Goal: Use online tool/utility: Utilize a website feature to perform a specific function

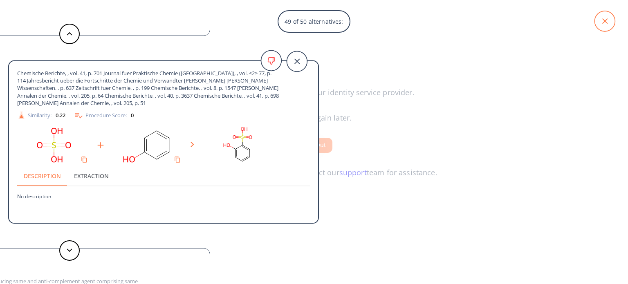
click at [610, 20] on icon at bounding box center [604, 21] width 20 height 20
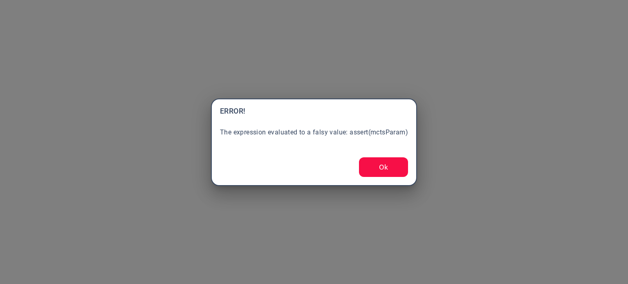
click at [378, 163] on button "Ok" at bounding box center [383, 167] width 49 height 20
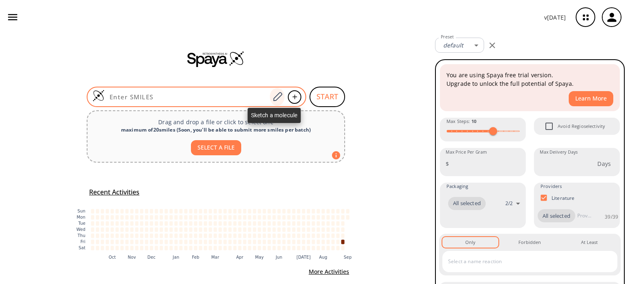
click at [276, 96] on icon at bounding box center [277, 97] width 11 height 11
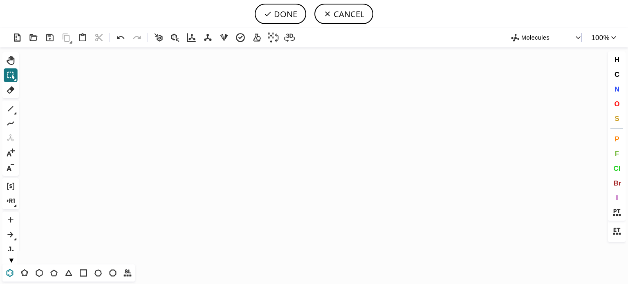
click at [12, 269] on icon at bounding box center [9, 273] width 11 height 11
drag, startPoint x: 299, startPoint y: 141, endPoint x: 291, endPoint y: 137, distance: 8.6
click at [299, 140] on icon "Created with [PERSON_NAME] 2.3.0" at bounding box center [314, 155] width 584 height 217
drag, startPoint x: 7, startPoint y: 108, endPoint x: 56, endPoint y: 118, distance: 50.4
click at [7, 108] on icon at bounding box center [10, 108] width 11 height 11
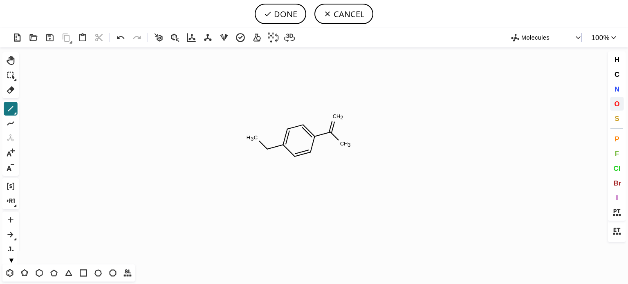
drag, startPoint x: 618, startPoint y: 108, endPoint x: 540, endPoint y: 91, distance: 80.2
click at [618, 108] on span "O" at bounding box center [616, 104] width 5 height 8
click at [338, 115] on tspan "O" at bounding box center [338, 115] width 4 height 6
click at [616, 92] on span "N" at bounding box center [616, 89] width 5 height 8
click at [268, 153] on tspan "N" at bounding box center [268, 153] width 4 height 6
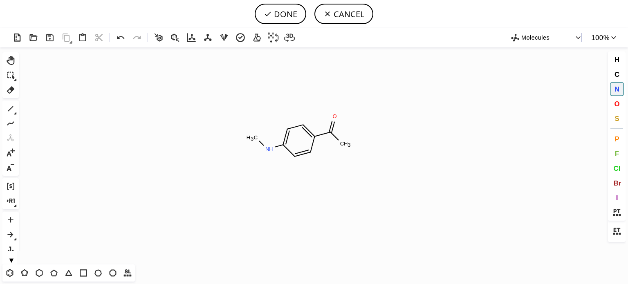
click at [615, 90] on span "N" at bounding box center [616, 89] width 5 height 8
click at [345, 148] on tspan "N" at bounding box center [345, 148] width 4 height 6
drag, startPoint x: 12, startPoint y: 108, endPoint x: 35, endPoint y: 108, distance: 22.9
click at [18, 108] on div "1 Alt+E + -" at bounding box center [10, 138] width 16 height 75
click at [347, 148] on tspan "N" at bounding box center [347, 148] width 4 height 6
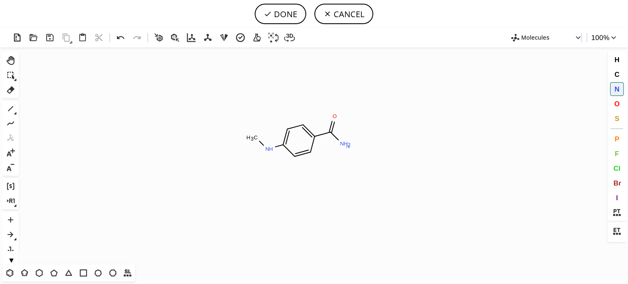
click at [348, 146] on tspan "N" at bounding box center [348, 146] width 4 height 6
drag, startPoint x: 348, startPoint y: 146, endPoint x: 367, endPoint y: 127, distance: 27.2
click at [367, 127] on icon "Created with [PERSON_NAME] 2.3.0 N H N H C H 3 O N H 2 N" at bounding box center [314, 155] width 584 height 217
drag, startPoint x: 619, startPoint y: 75, endPoint x: 615, endPoint y: 74, distance: 4.6
click at [619, 75] on button "C" at bounding box center [617, 74] width 14 height 14
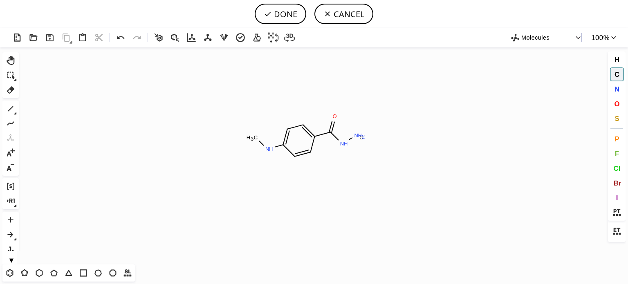
click at [361, 137] on tspan "C" at bounding box center [361, 137] width 4 height 6
drag, startPoint x: 17, startPoint y: 112, endPoint x: 21, endPoint y: 115, distance: 4.8
click at [21, 115] on div "Ctrl+Alt+H Shift+Tab Del 1 Alt+E + - Ctrl+G Ctrl+R Alt+T ▼" at bounding box center [12, 158] width 20 height 212
click at [16, 112] on icon at bounding box center [15, 113] width 3 height 3
click at [177, 108] on icon at bounding box center [175, 109] width 6 height 6
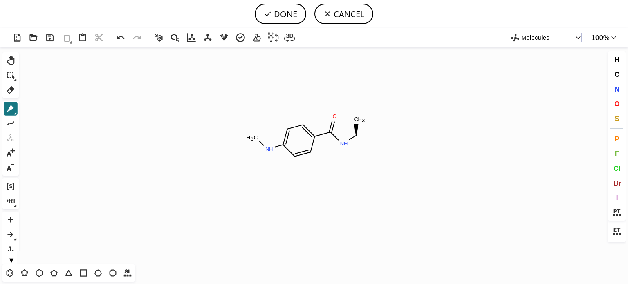
drag, startPoint x: 356, startPoint y: 132, endPoint x: 385, endPoint y: 136, distance: 28.8
drag, startPoint x: 16, startPoint y: 112, endPoint x: 26, endPoint y: 117, distance: 10.8
click at [26, 117] on div "Created with [PERSON_NAME] 2.3.0 N H N H C H 3 O C H 3 C Molecules 100 % Ctrl+A…" at bounding box center [314, 156] width 628 height 256
click at [14, 112] on icon at bounding box center [15, 113] width 3 height 3
drag, startPoint x: 188, startPoint y: 109, endPoint x: 301, endPoint y: 130, distance: 114.9
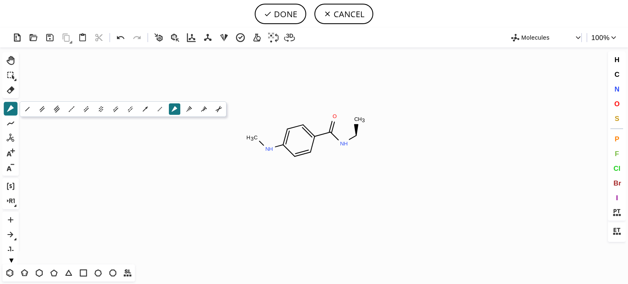
click at [206, 111] on div "1 2 3 0 4 1 1 1 2" at bounding box center [123, 109] width 207 height 16
drag, startPoint x: 361, startPoint y: 139, endPoint x: 398, endPoint y: 147, distance: 37.8
click at [15, 114] on icon at bounding box center [15, 113] width 3 height 3
click at [191, 109] on icon at bounding box center [189, 109] width 9 height 9
click at [616, 60] on span "H" at bounding box center [616, 60] width 5 height 8
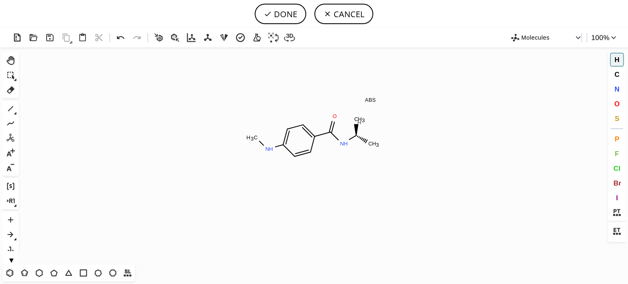
click at [359, 122] on tspan "H" at bounding box center [359, 122] width 4 height 6
click at [10, 110] on icon at bounding box center [10, 108] width 11 height 11
drag, startPoint x: 356, startPoint y: 140, endPoint x: 361, endPoint y: 158, distance: 18.5
click at [15, 107] on icon at bounding box center [10, 108] width 11 height 11
click at [124, 37] on icon at bounding box center [121, 38] width 12 height 12
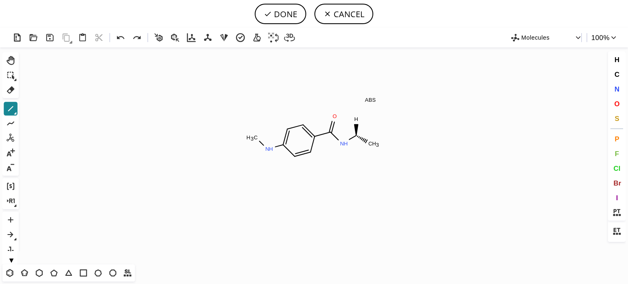
click at [8, 108] on icon at bounding box center [10, 108] width 11 height 11
drag, startPoint x: 356, startPoint y: 139, endPoint x: 361, endPoint y: 157, distance: 18.5
click at [7, 109] on icon at bounding box center [10, 108] width 11 height 11
drag, startPoint x: 373, startPoint y: 144, endPoint x: 379, endPoint y: 139, distance: 7.5
drag, startPoint x: 620, startPoint y: 105, endPoint x: 614, endPoint y: 103, distance: 6.0
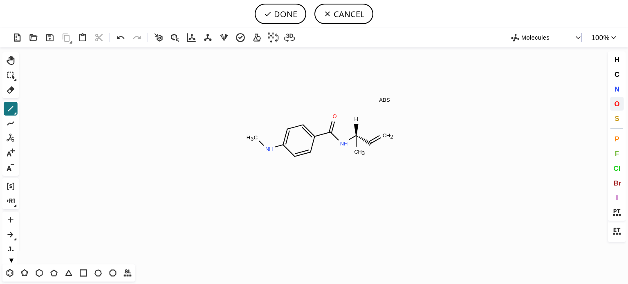
click at [618, 104] on button "O" at bounding box center [617, 104] width 14 height 14
drag, startPoint x: 380, startPoint y: 135, endPoint x: 374, endPoint y: 140, distance: 7.9
click at [380, 135] on tspan "O" at bounding box center [380, 135] width 4 height 6
drag, startPoint x: 12, startPoint y: 108, endPoint x: 226, endPoint y: 127, distance: 214.6
click at [17, 108] on button "1" at bounding box center [11, 109] width 14 height 14
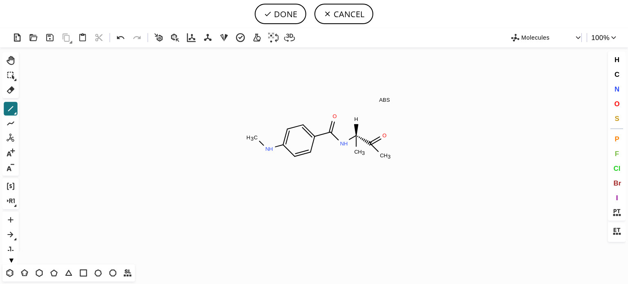
drag, startPoint x: 374, startPoint y: 146, endPoint x: 377, endPoint y: 152, distance: 6.8
click at [618, 106] on span "O" at bounding box center [616, 104] width 5 height 8
click at [386, 160] on tspan "O" at bounding box center [386, 160] width 4 height 6
click at [11, 107] on icon at bounding box center [10, 108] width 11 height 11
drag, startPoint x: 9, startPoint y: 91, endPoint x: 210, endPoint y: 128, distance: 204.5
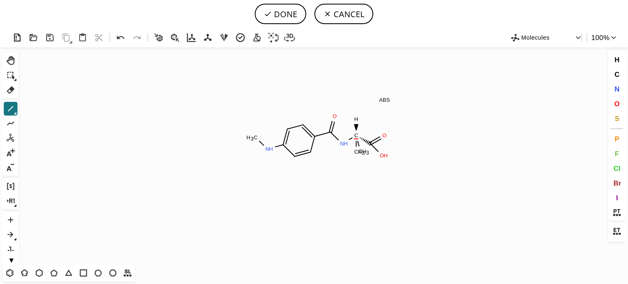
click at [9, 91] on icon at bounding box center [10, 90] width 11 height 11
click at [354, 156] on rect at bounding box center [359, 152] width 15 height 11
click at [9, 110] on icon at bounding box center [10, 108] width 11 height 11
drag, startPoint x: 359, startPoint y: 148, endPoint x: 360, endPoint y: 158, distance: 9.5
click at [121, 38] on icon at bounding box center [121, 38] width 12 height 12
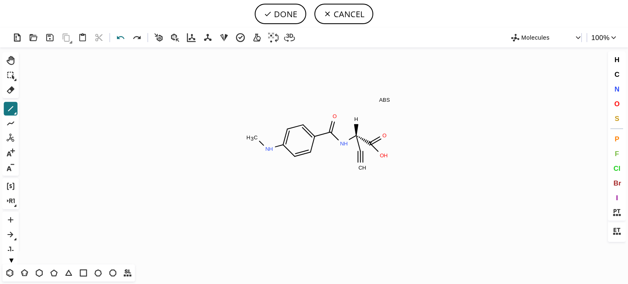
click at [121, 38] on icon at bounding box center [121, 38] width 12 height 12
click at [7, 105] on icon at bounding box center [10, 108] width 11 height 11
click at [619, 104] on button "O" at bounding box center [617, 104] width 14 height 14
click at [10, 91] on icon at bounding box center [10, 90] width 11 height 11
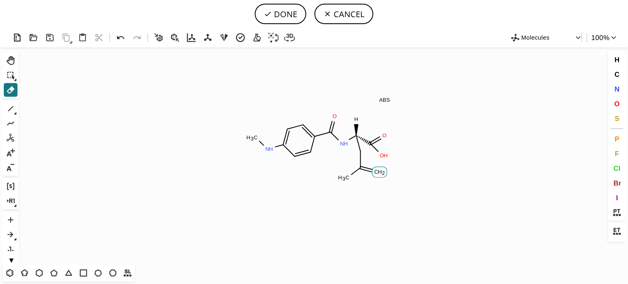
click at [378, 173] on tspan "H" at bounding box center [380, 172] width 4 height 6
click at [11, 109] on icon at bounding box center [10, 108] width 11 height 11
click at [115, 36] on icon at bounding box center [121, 38] width 12 height 12
click at [119, 37] on icon at bounding box center [120, 37] width 7 height 3
click at [5, 91] on icon at bounding box center [10, 90] width 11 height 11
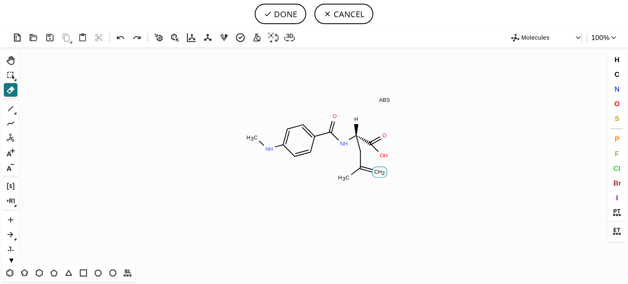
click at [378, 175] on tspan "H" at bounding box center [380, 172] width 4 height 6
drag, startPoint x: 17, startPoint y: 114, endPoint x: 36, endPoint y: 121, distance: 20.8
click at [36, 121] on div "Created with [PERSON_NAME] 2.3.0 C H 3 N H C H 3 N H O H O O H ABS O Molecules …" at bounding box center [314, 156] width 628 height 256
click at [14, 112] on icon at bounding box center [15, 113] width 3 height 3
click at [43, 110] on icon at bounding box center [42, 109] width 9 height 9
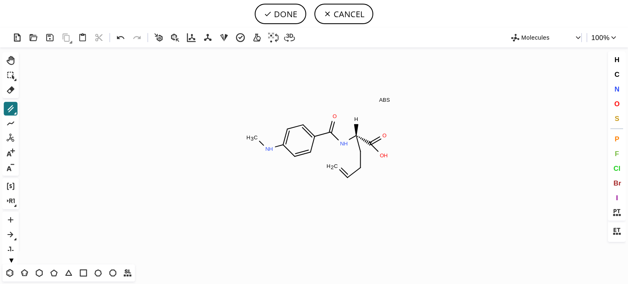
drag, startPoint x: 350, startPoint y: 175, endPoint x: 338, endPoint y: 168, distance: 13.7
click at [15, 113] on icon at bounding box center [15, 113] width 2 height 2
click at [26, 108] on icon at bounding box center [27, 109] width 9 height 9
click at [620, 103] on button "O" at bounding box center [617, 104] width 14 height 14
drag, startPoint x: 335, startPoint y: 169, endPoint x: 327, endPoint y: 186, distance: 19.2
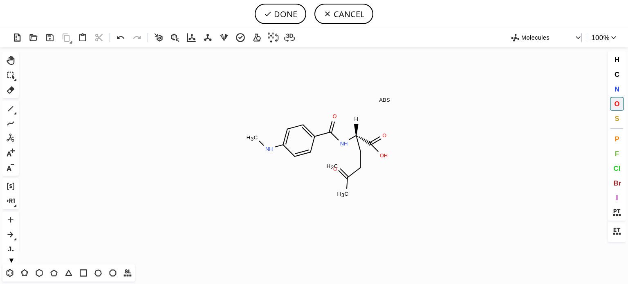
click at [334, 170] on tspan "O" at bounding box center [335, 169] width 4 height 6
click at [345, 197] on tspan "O" at bounding box center [345, 198] width 4 height 6
click at [284, 6] on button "DONE" at bounding box center [281, 14] width 52 height 20
type input "C1([GEOGRAPHIC_DATA])C=CC(C(=O)N[C@@](CCC(O)=O)(C(O)=O)[H])=CC=1"
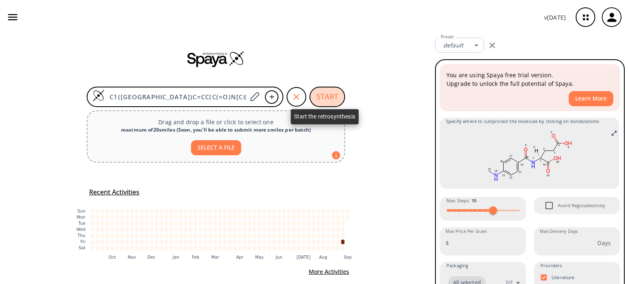
click at [324, 94] on button "START" at bounding box center [327, 97] width 36 height 20
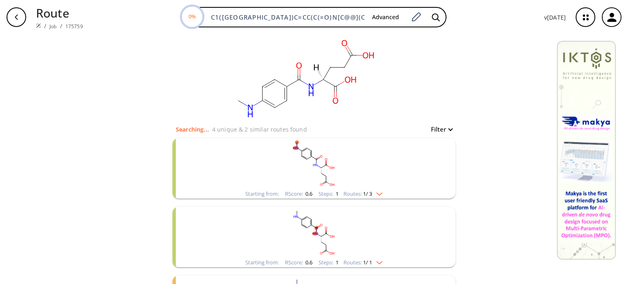
click at [378, 194] on img "clusters" at bounding box center [377, 192] width 11 height 7
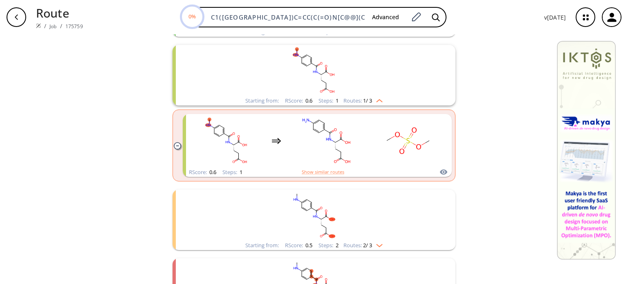
scroll to position [245, 0]
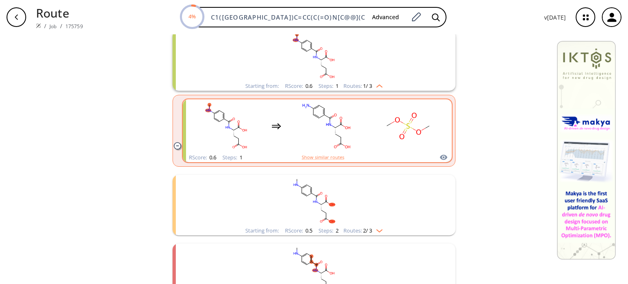
click at [312, 128] on rect "clusters" at bounding box center [326, 126] width 74 height 51
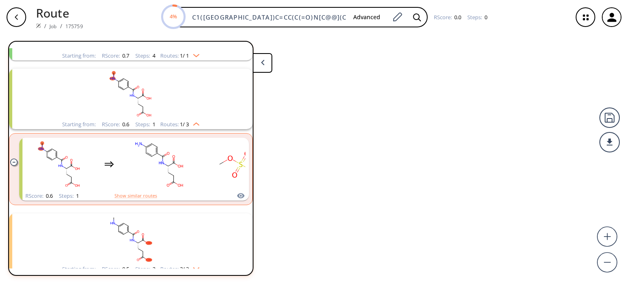
scroll to position [155, 0]
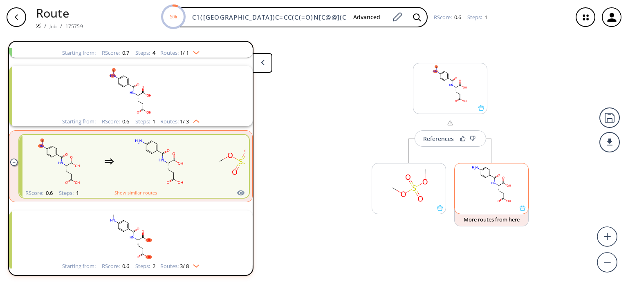
click at [503, 183] on icon at bounding box center [503, 182] width 0 height 2
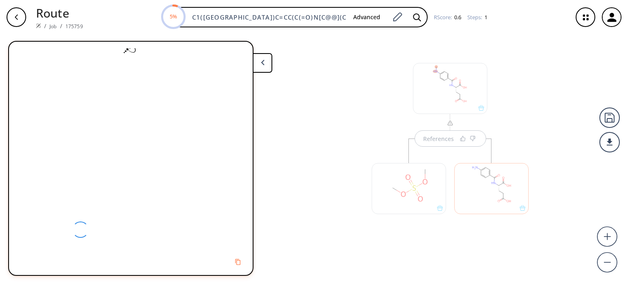
scroll to position [0, 0]
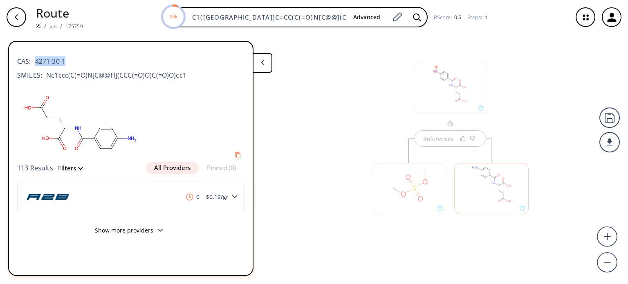
drag, startPoint x: 77, startPoint y: 61, endPoint x: 32, endPoint y: 65, distance: 45.2
click at [34, 62] on div "CAS: 4271-30-1" at bounding box center [130, 57] width 227 height 18
copy span "4271-30-1"
click at [463, 90] on div at bounding box center [450, 88] width 74 height 51
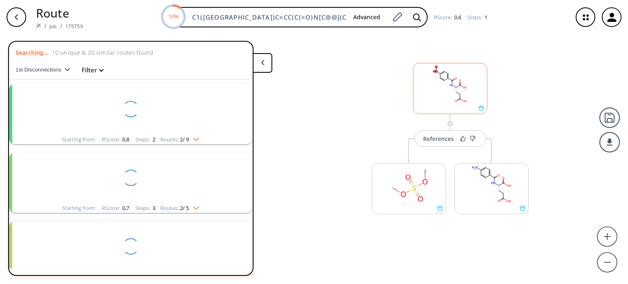
scroll to position [155, 0]
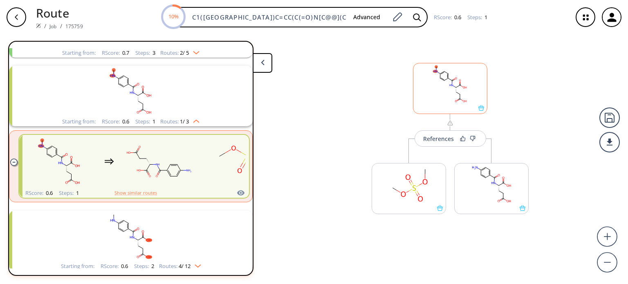
click at [463, 90] on rect at bounding box center [450, 84] width 74 height 42
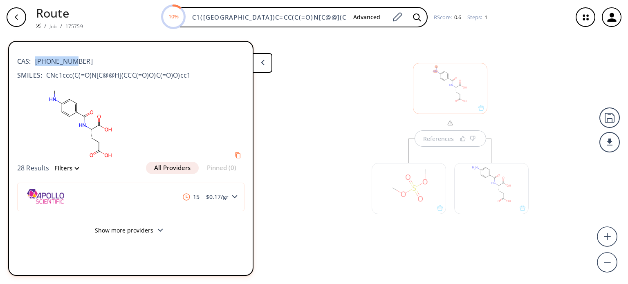
drag, startPoint x: 63, startPoint y: 59, endPoint x: 34, endPoint y: 61, distance: 29.1
click at [34, 61] on div "CAS: [PHONE_NUMBER]" at bounding box center [130, 57] width 227 height 18
copy span "[PHONE_NUMBER]"
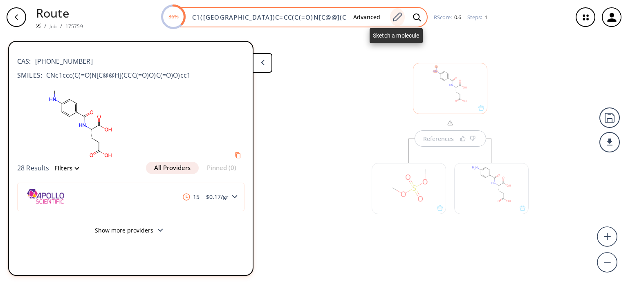
click at [402, 18] on icon at bounding box center [397, 17] width 11 height 11
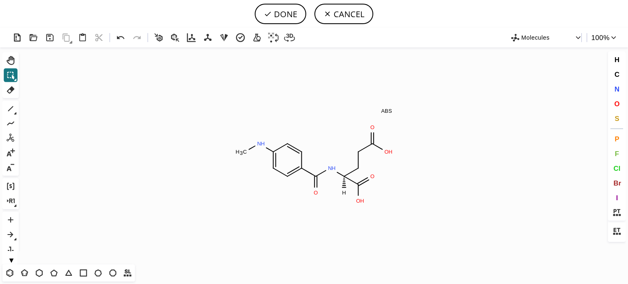
click at [15, 113] on icon at bounding box center [15, 113] width 2 height 2
click at [175, 108] on icon at bounding box center [175, 109] width 6 height 6
click at [283, 13] on button "DONE" at bounding box center [281, 14] width 52 height 20
type input "C1(=CC=C(C(N[C@@]([H])(C(=O)O)CCC(=O)O)=O)C=C1)NC"
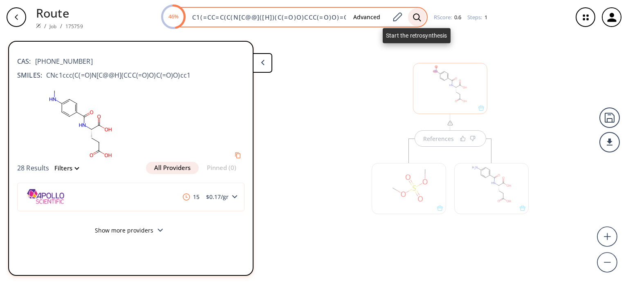
click at [417, 14] on icon at bounding box center [417, 17] width 8 height 8
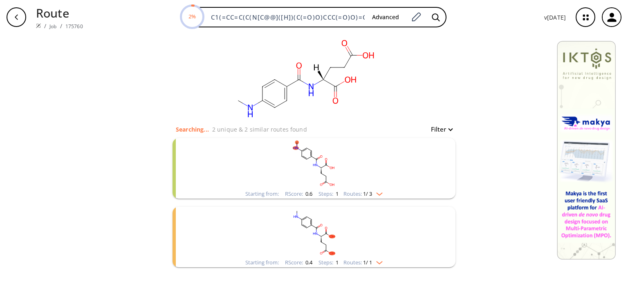
click at [379, 193] on img "clusters" at bounding box center [377, 192] width 11 height 7
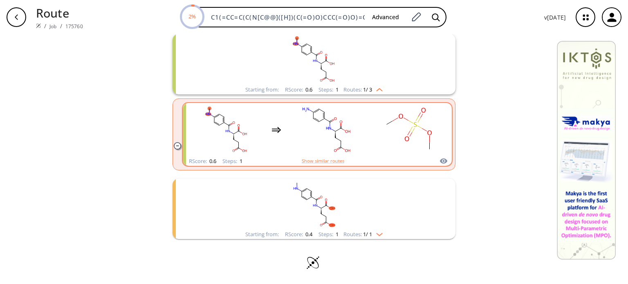
scroll to position [104, 0]
click at [374, 135] on rect "clusters" at bounding box center [409, 130] width 74 height 51
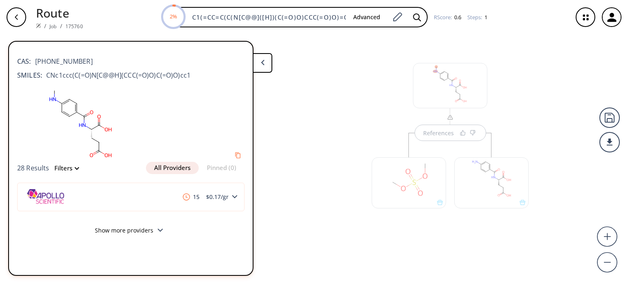
click at [475, 192] on div at bounding box center [491, 182] width 74 height 51
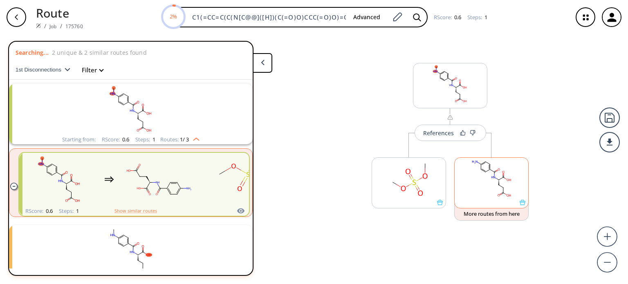
scroll to position [18, 0]
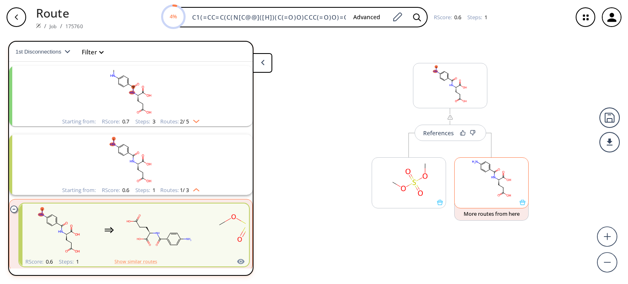
click at [475, 192] on rect at bounding box center [492, 179] width 74 height 42
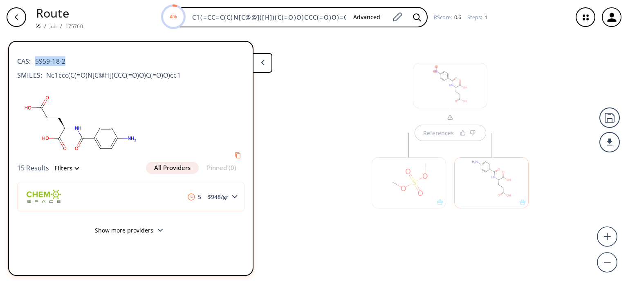
drag, startPoint x: 77, startPoint y: 57, endPoint x: 31, endPoint y: 57, distance: 45.4
click at [33, 57] on div "CAS: 5959-18-2" at bounding box center [130, 57] width 227 height 18
copy span "5959-18-2"
click at [444, 132] on div "References" at bounding box center [450, 124] width 76 height 33
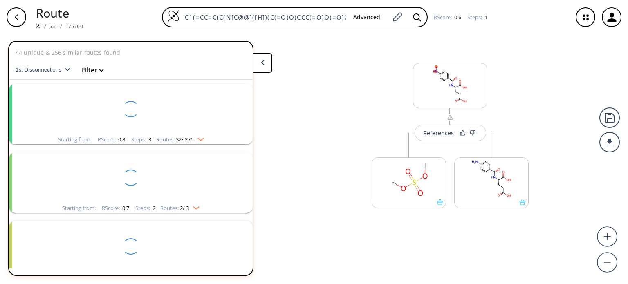
scroll to position [18, 0]
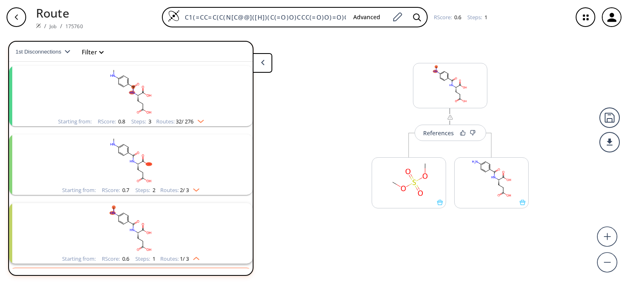
click at [444, 132] on div "References" at bounding box center [438, 132] width 31 height 5
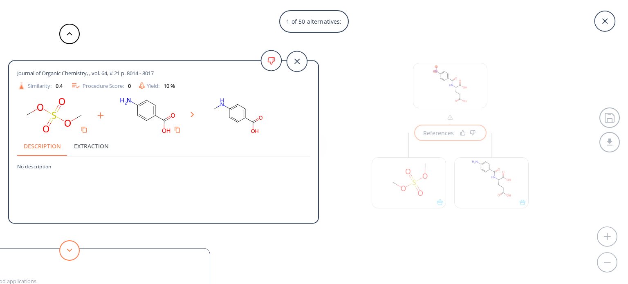
click at [74, 256] on button at bounding box center [69, 250] width 20 height 20
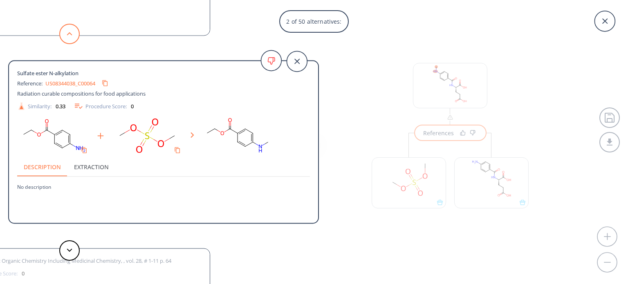
click at [67, 37] on button at bounding box center [69, 34] width 20 height 20
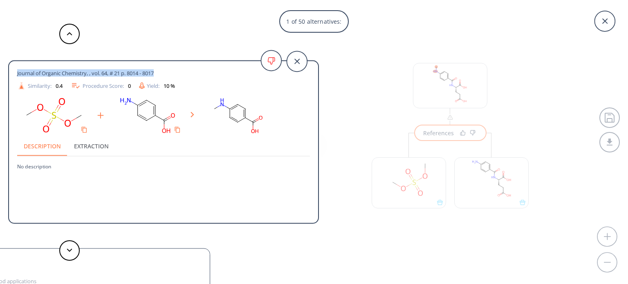
drag, startPoint x: 186, startPoint y: 72, endPoint x: 14, endPoint y: 71, distance: 172.1
click at [14, 68] on div "Journal of Organic Chemistry, , vol. 64, # 21 p. 8014 - 8017 Similarity: 0.4 Pr…" at bounding box center [163, 143] width 309 height 151
copy span "Journal of Organic Chemistry, , vol. 64, # 21 p. 8014 - 8017"
click at [63, 252] on button at bounding box center [69, 250] width 20 height 20
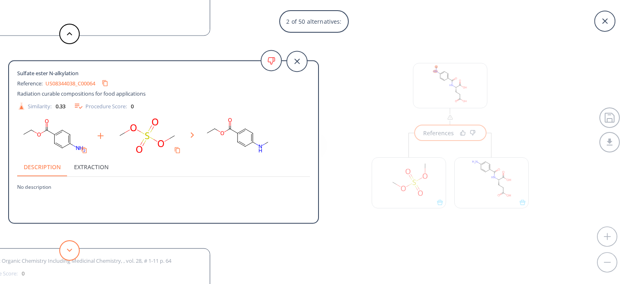
click at [63, 252] on button at bounding box center [69, 250] width 20 height 20
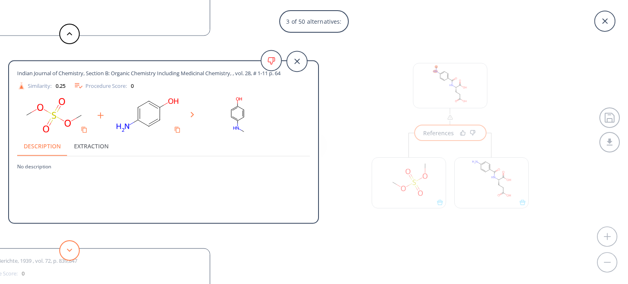
click at [63, 252] on button at bounding box center [69, 250] width 20 height 20
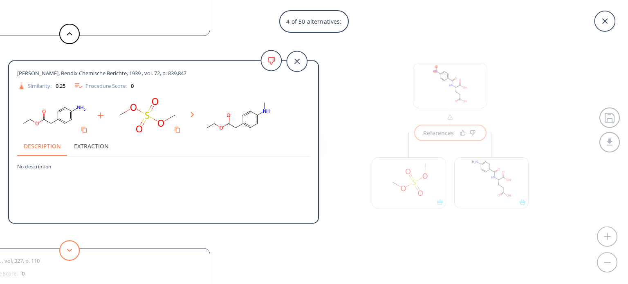
click at [64, 252] on button at bounding box center [69, 250] width 20 height 20
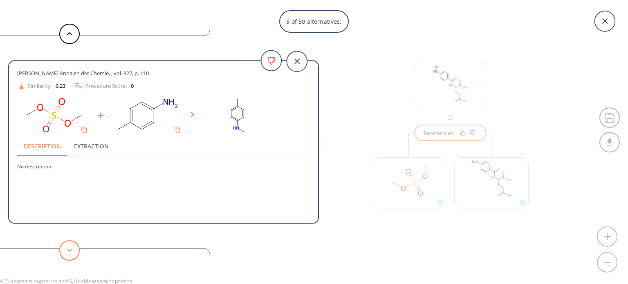
click at [64, 252] on button at bounding box center [69, 250] width 20 height 20
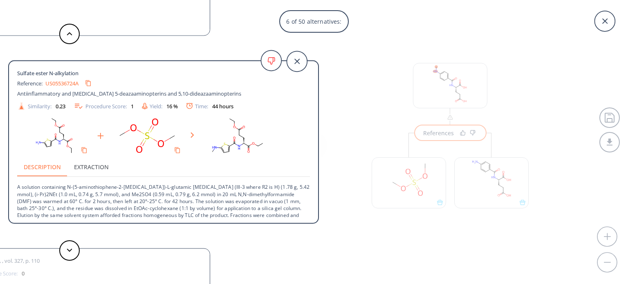
scroll to position [15, 0]
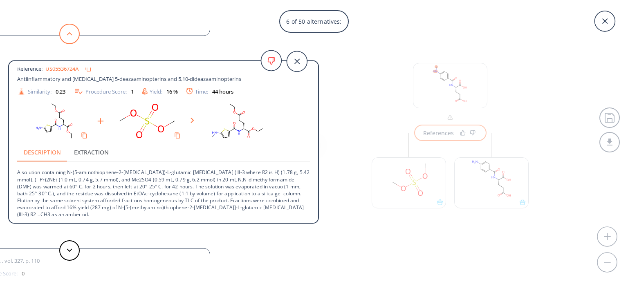
click at [70, 34] on polygon at bounding box center [69, 33] width 5 height 3
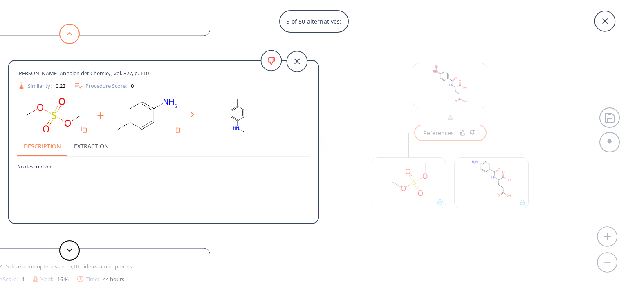
click at [70, 34] on polygon at bounding box center [69, 33] width 5 height 3
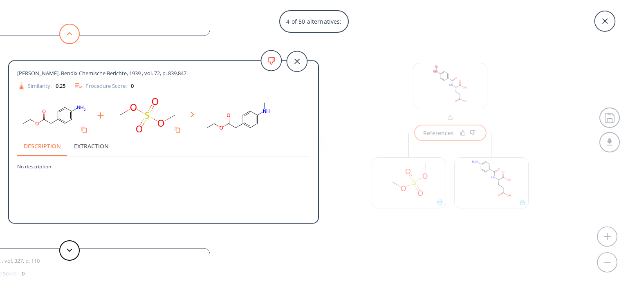
click at [70, 34] on polygon at bounding box center [69, 33] width 5 height 3
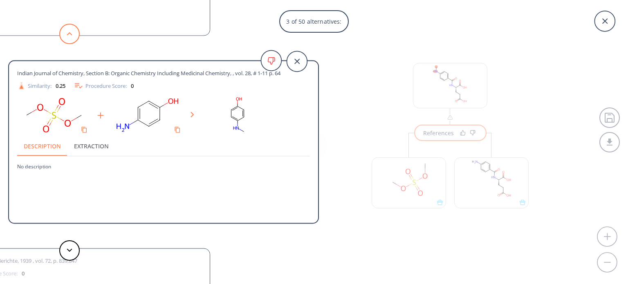
click at [70, 34] on polygon at bounding box center [69, 33] width 5 height 3
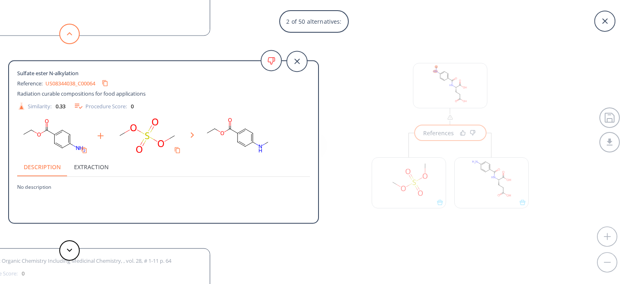
click at [70, 34] on polygon at bounding box center [69, 33] width 5 height 3
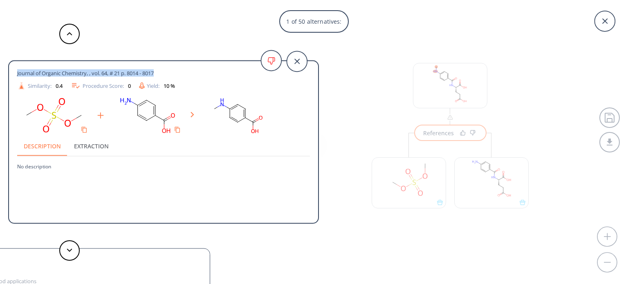
copy span "Journal of Organic Chemistry, , vol. 64, # 21 p. 8014 - 8017"
click at [73, 255] on button at bounding box center [69, 250] width 20 height 20
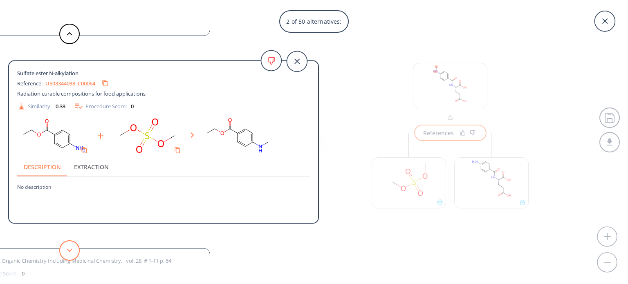
click at [73, 255] on button at bounding box center [69, 250] width 20 height 20
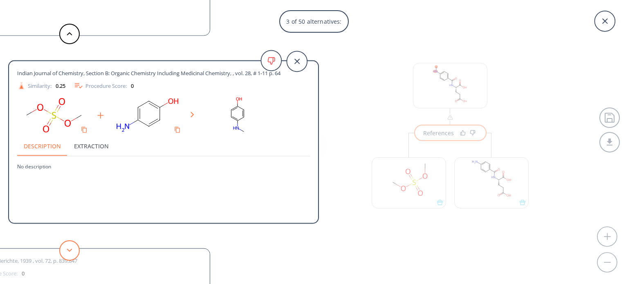
click at [73, 255] on button at bounding box center [69, 250] width 20 height 20
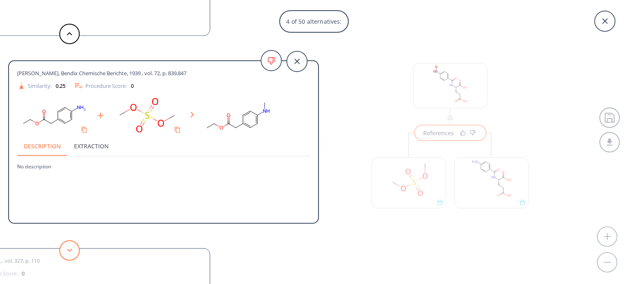
click at [71, 250] on polygon at bounding box center [69, 250] width 5 height 3
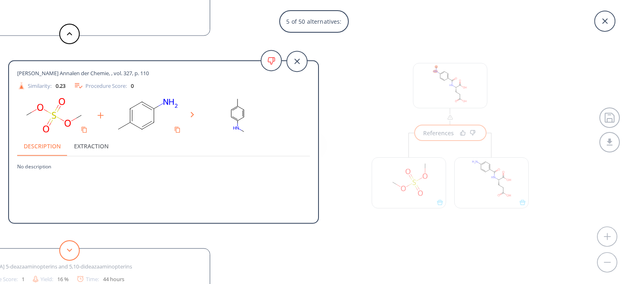
click at [71, 250] on polygon at bounding box center [69, 250] width 5 height 3
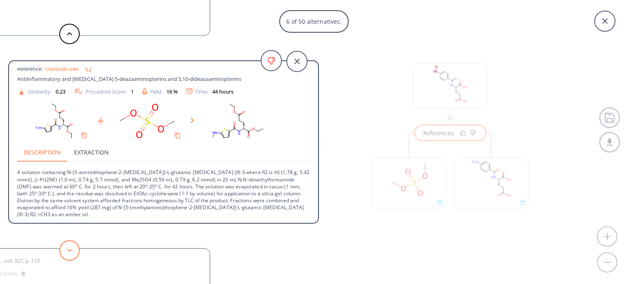
click at [74, 250] on button at bounding box center [69, 250] width 20 height 20
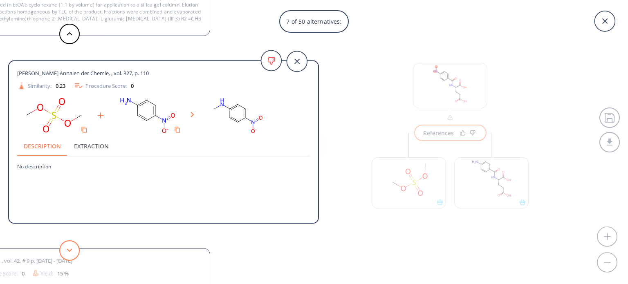
click at [74, 250] on button at bounding box center [69, 250] width 20 height 20
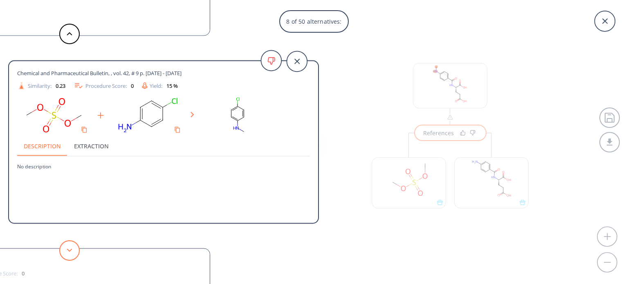
click at [74, 250] on button at bounding box center [69, 250] width 20 height 20
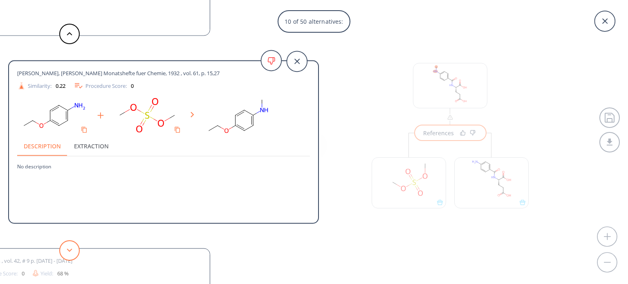
click at [74, 250] on button at bounding box center [69, 250] width 20 height 20
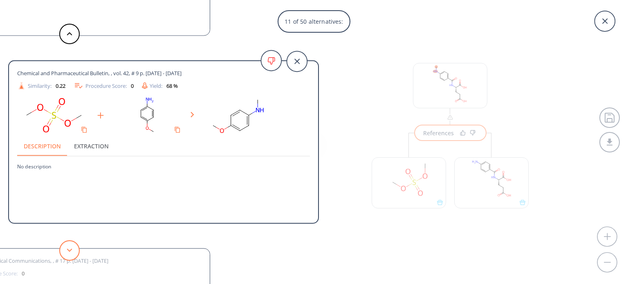
click at [74, 250] on button at bounding box center [69, 250] width 20 height 20
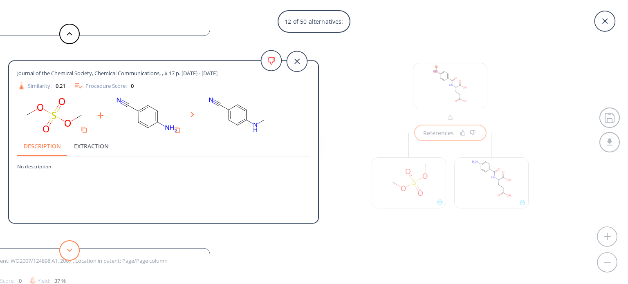
click at [74, 250] on button at bounding box center [69, 250] width 20 height 20
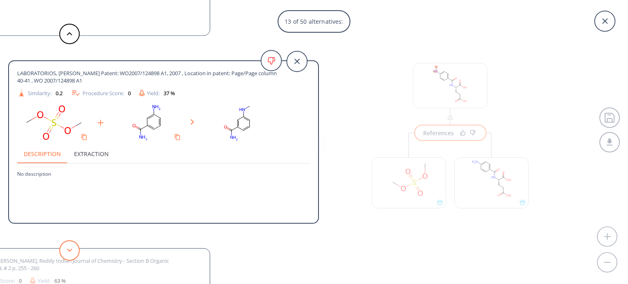
click at [74, 250] on button at bounding box center [69, 250] width 20 height 20
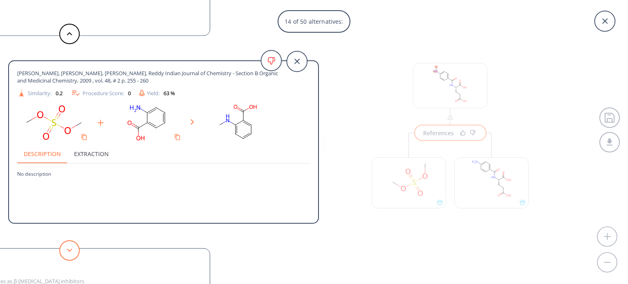
click at [74, 250] on button at bounding box center [69, 250] width 20 height 20
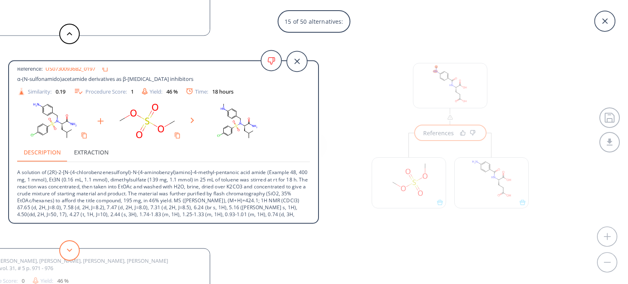
click at [62, 246] on button at bounding box center [69, 250] width 20 height 20
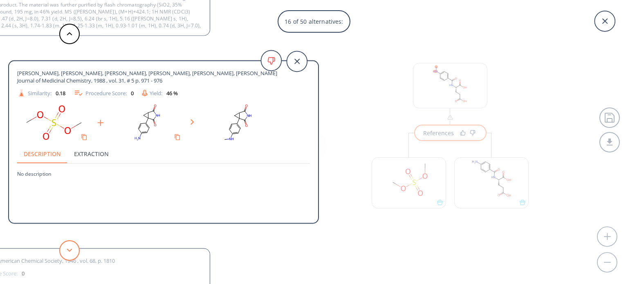
click at [62, 246] on button at bounding box center [69, 250] width 20 height 20
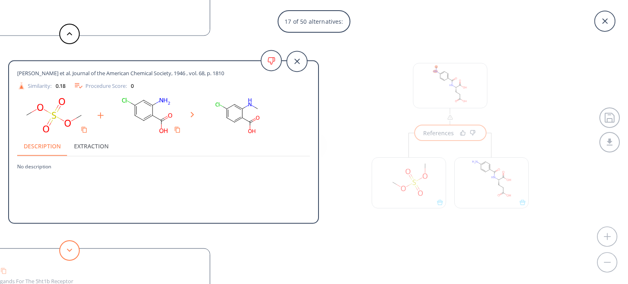
click at [69, 249] on icon at bounding box center [70, 251] width 6 height 4
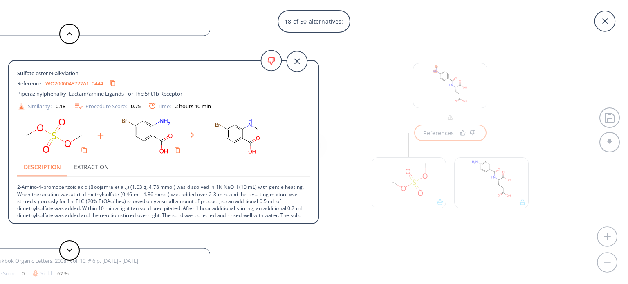
scroll to position [29, 0]
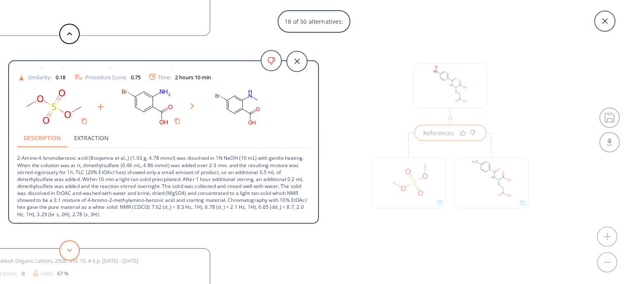
click at [65, 251] on button at bounding box center [69, 250] width 20 height 20
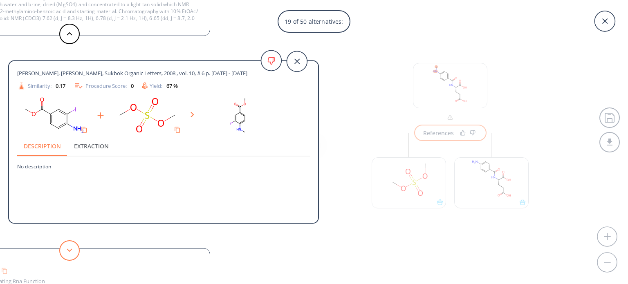
click at [65, 251] on button at bounding box center [69, 250] width 20 height 20
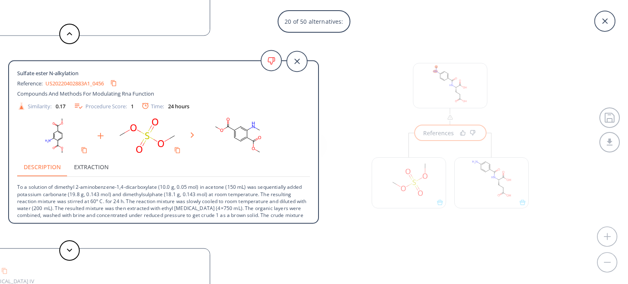
scroll to position [15, 0]
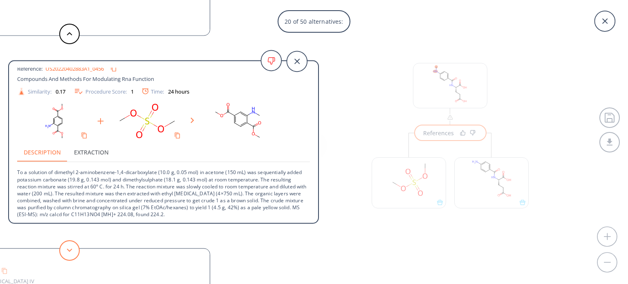
click at [67, 246] on button at bounding box center [69, 250] width 20 height 20
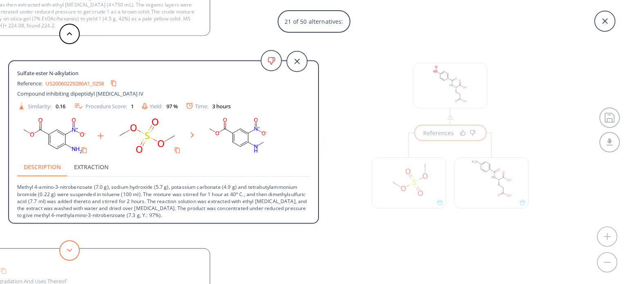
click at [72, 252] on button at bounding box center [69, 250] width 20 height 20
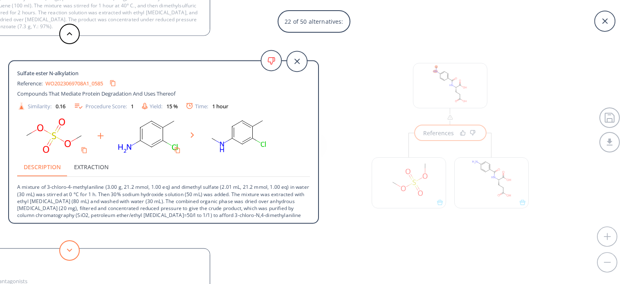
click at [72, 252] on button at bounding box center [69, 250] width 20 height 20
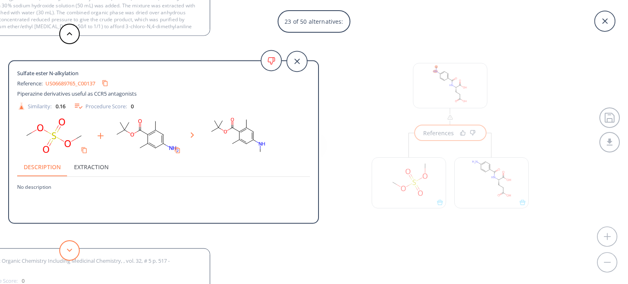
click at [72, 252] on button at bounding box center [69, 250] width 20 height 20
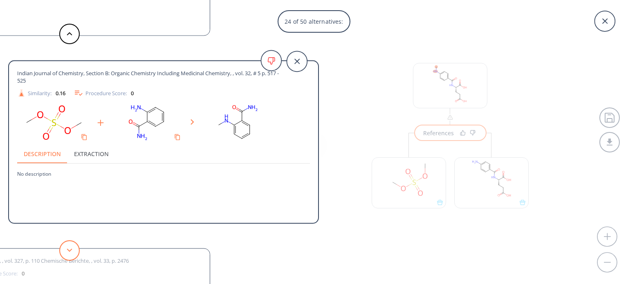
click at [72, 252] on button at bounding box center [69, 250] width 20 height 20
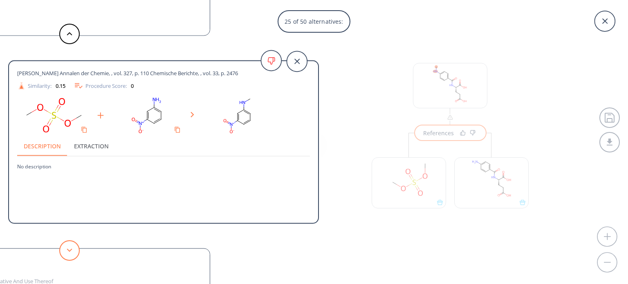
click at [72, 252] on button at bounding box center [69, 250] width 20 height 20
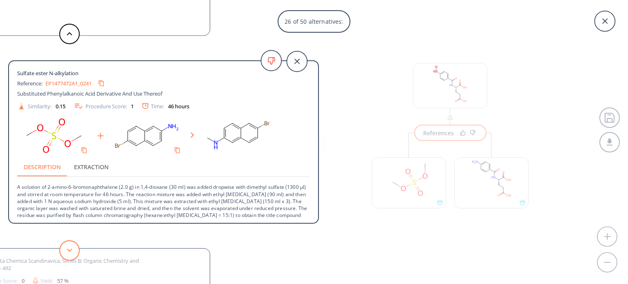
click at [72, 252] on button at bounding box center [69, 250] width 20 height 20
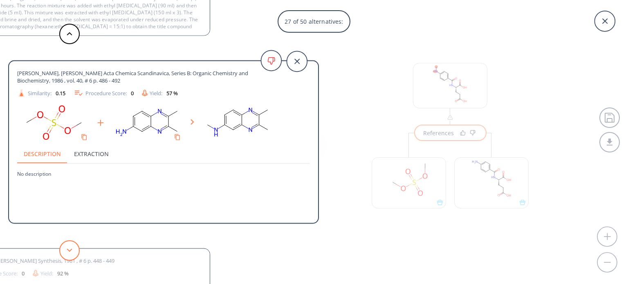
click at [72, 252] on button at bounding box center [69, 250] width 20 height 20
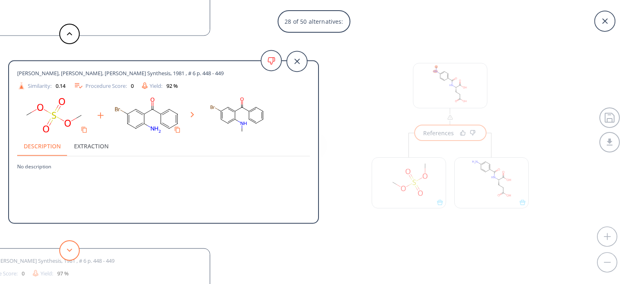
click at [72, 252] on button at bounding box center [69, 250] width 20 height 20
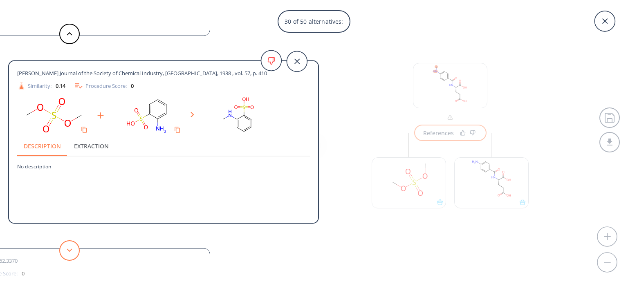
click at [72, 252] on button at bounding box center [69, 250] width 20 height 20
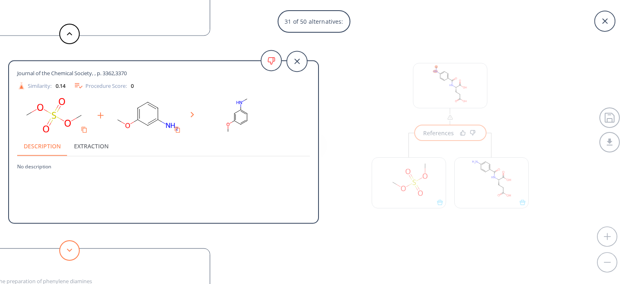
click at [72, 252] on button at bounding box center [69, 250] width 20 height 20
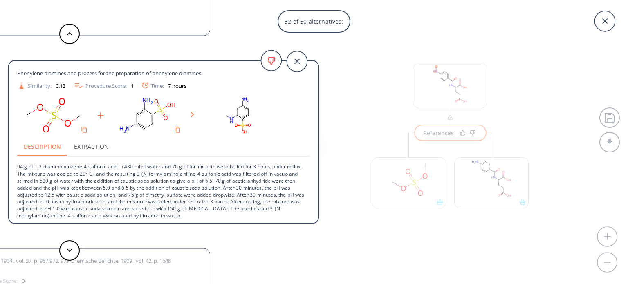
scroll to position [22, 0]
